Goal: Task Accomplishment & Management: Use online tool/utility

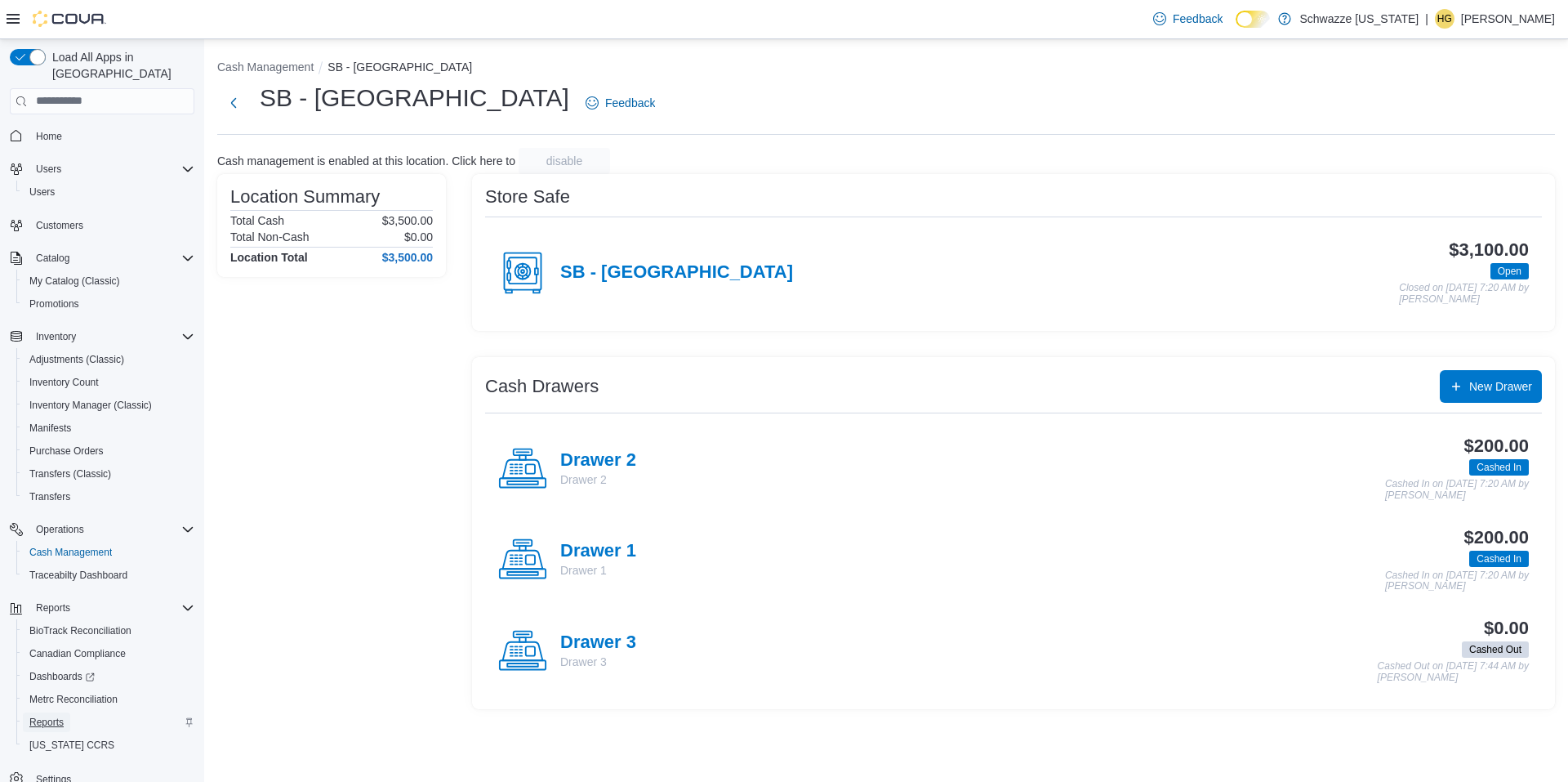
click at [54, 713] on span "Reports" at bounding box center [46, 723] width 35 height 20
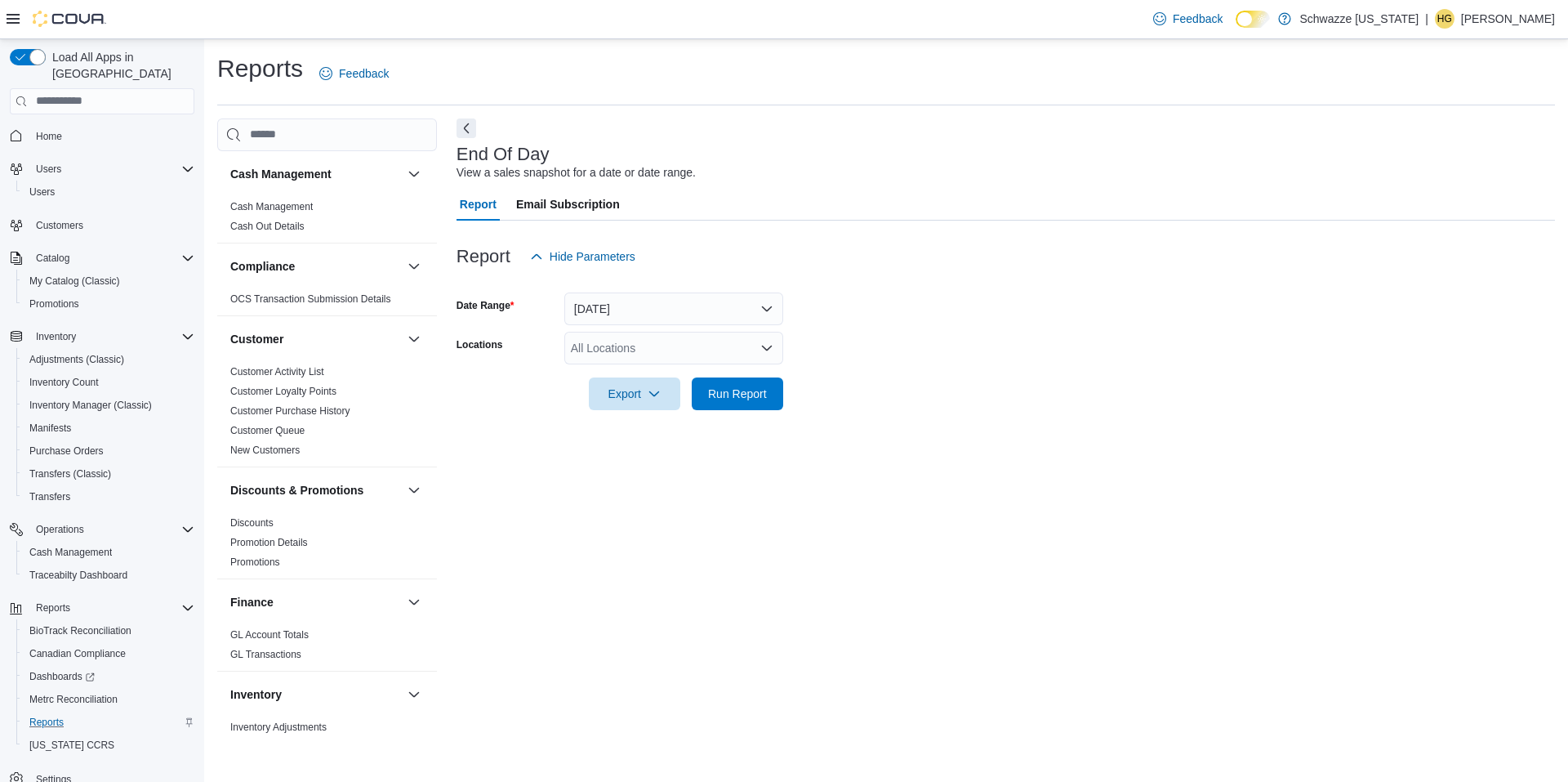
click at [692, 354] on div "All Locations" at bounding box center [674, 348] width 219 height 33
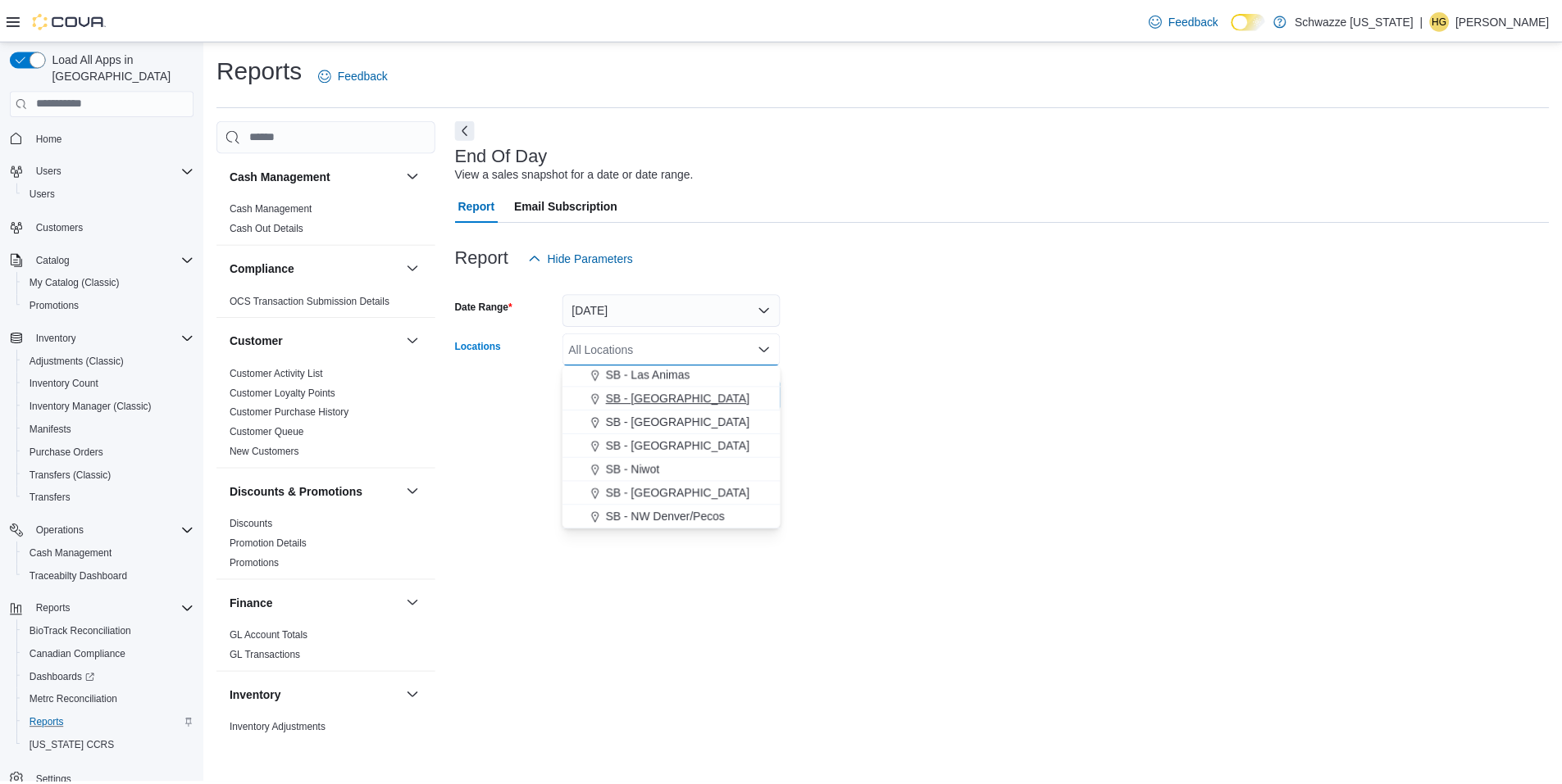
scroll to position [574, 0]
click at [695, 490] on span "SB - [GEOGRAPHIC_DATA]" at bounding box center [682, 493] width 145 height 17
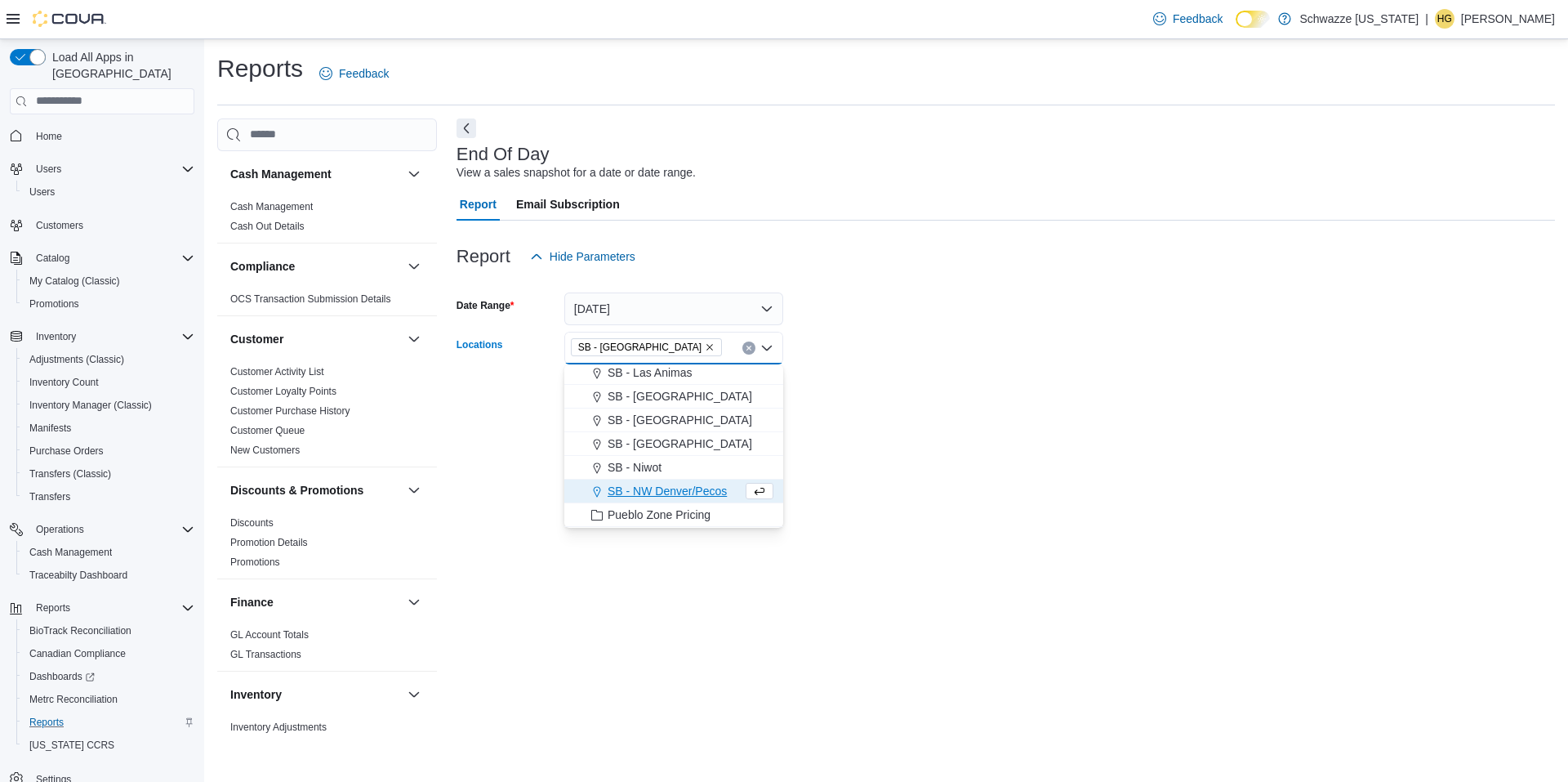
click at [888, 440] on div "End Of Day View a sales snapshot for a date or date range. Report Email Subscri…" at bounding box center [1006, 428] width 1099 height 620
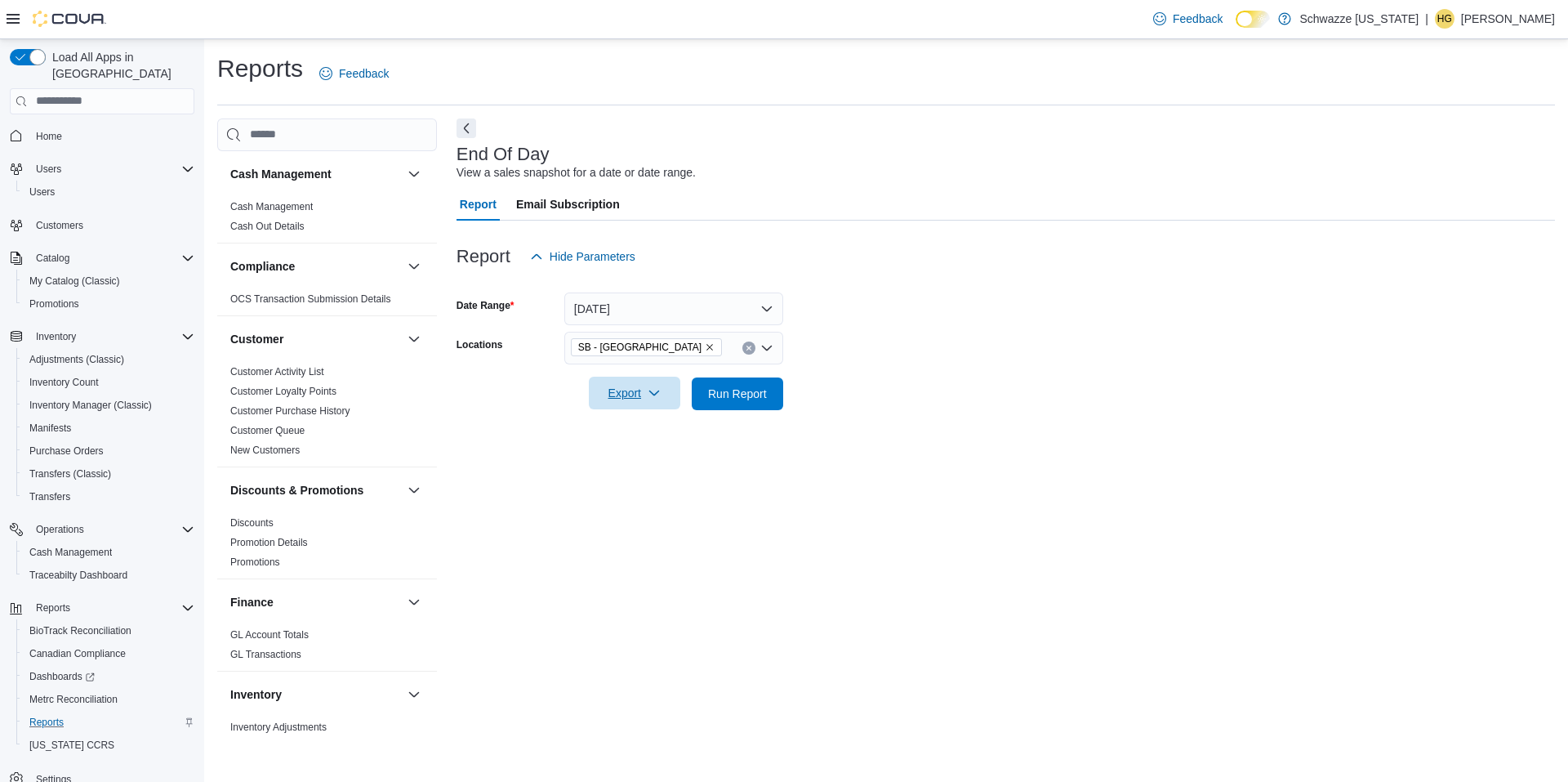
click at [643, 391] on span "Export" at bounding box center [634, 392] width 72 height 33
click at [716, 392] on span "Run Report" at bounding box center [738, 392] width 59 height 17
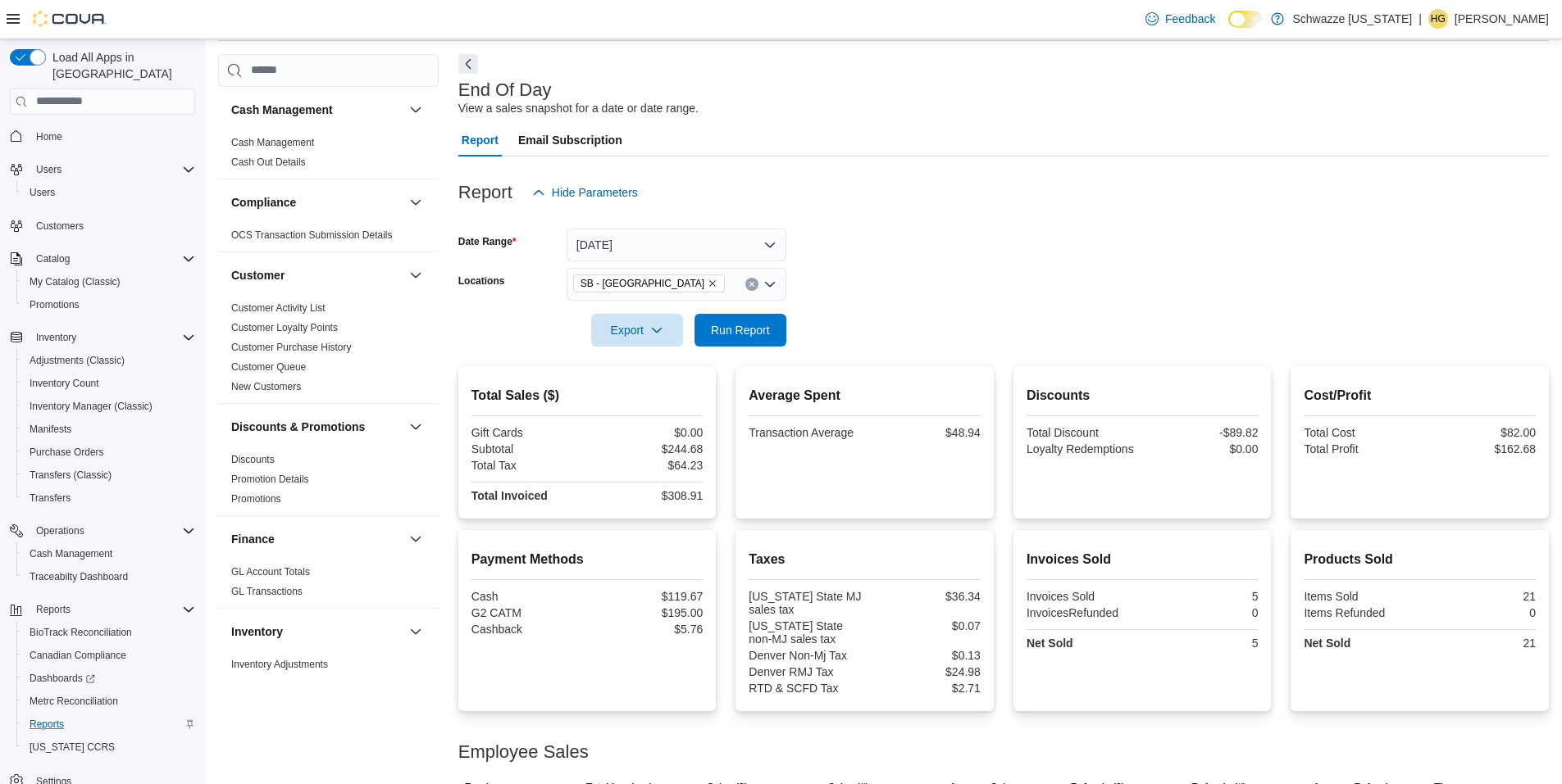
scroll to position [129, 0]
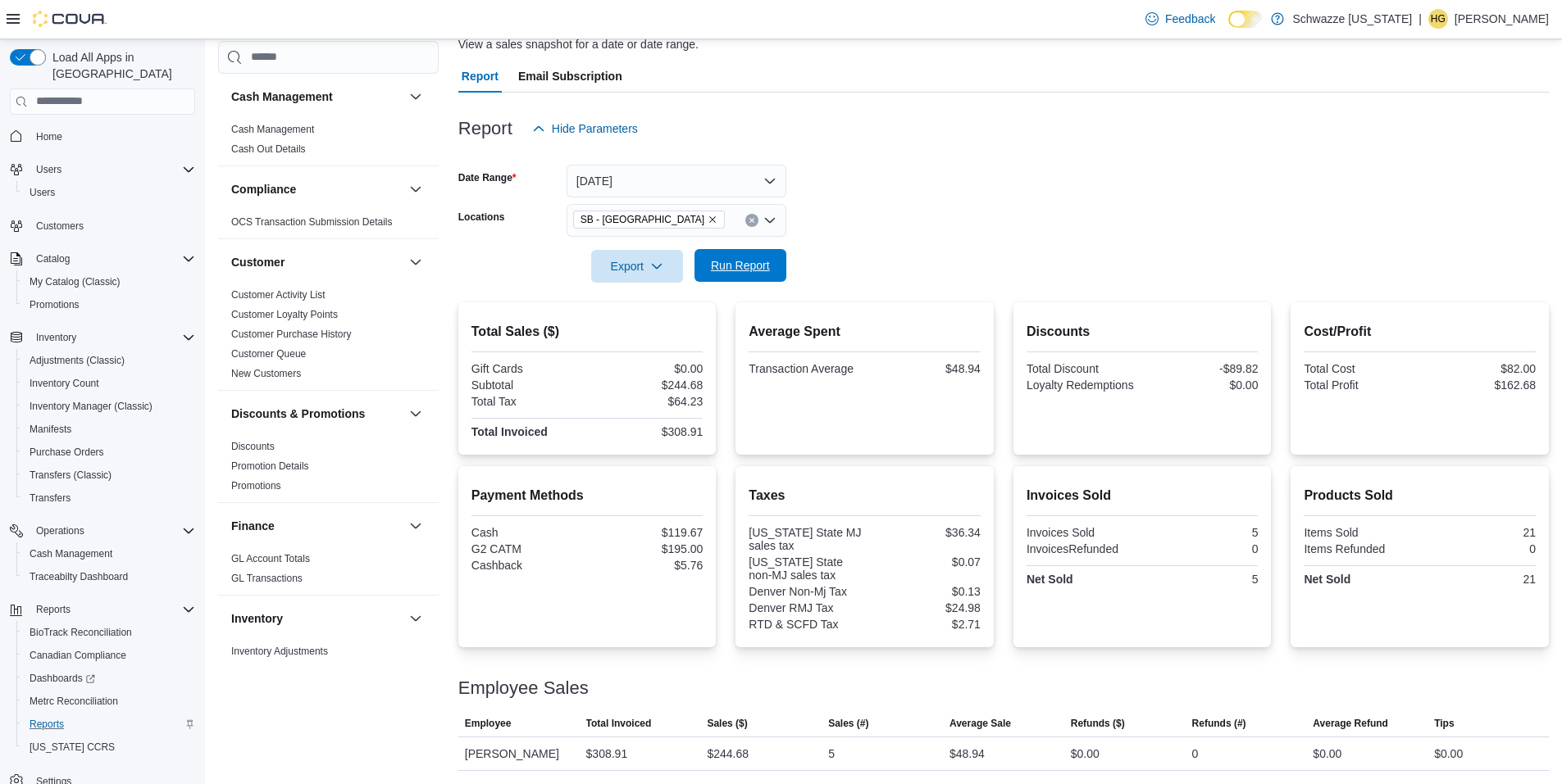
click at [753, 264] on span "Run Report" at bounding box center [741, 266] width 60 height 17
